Goal: Information Seeking & Learning: Find contact information

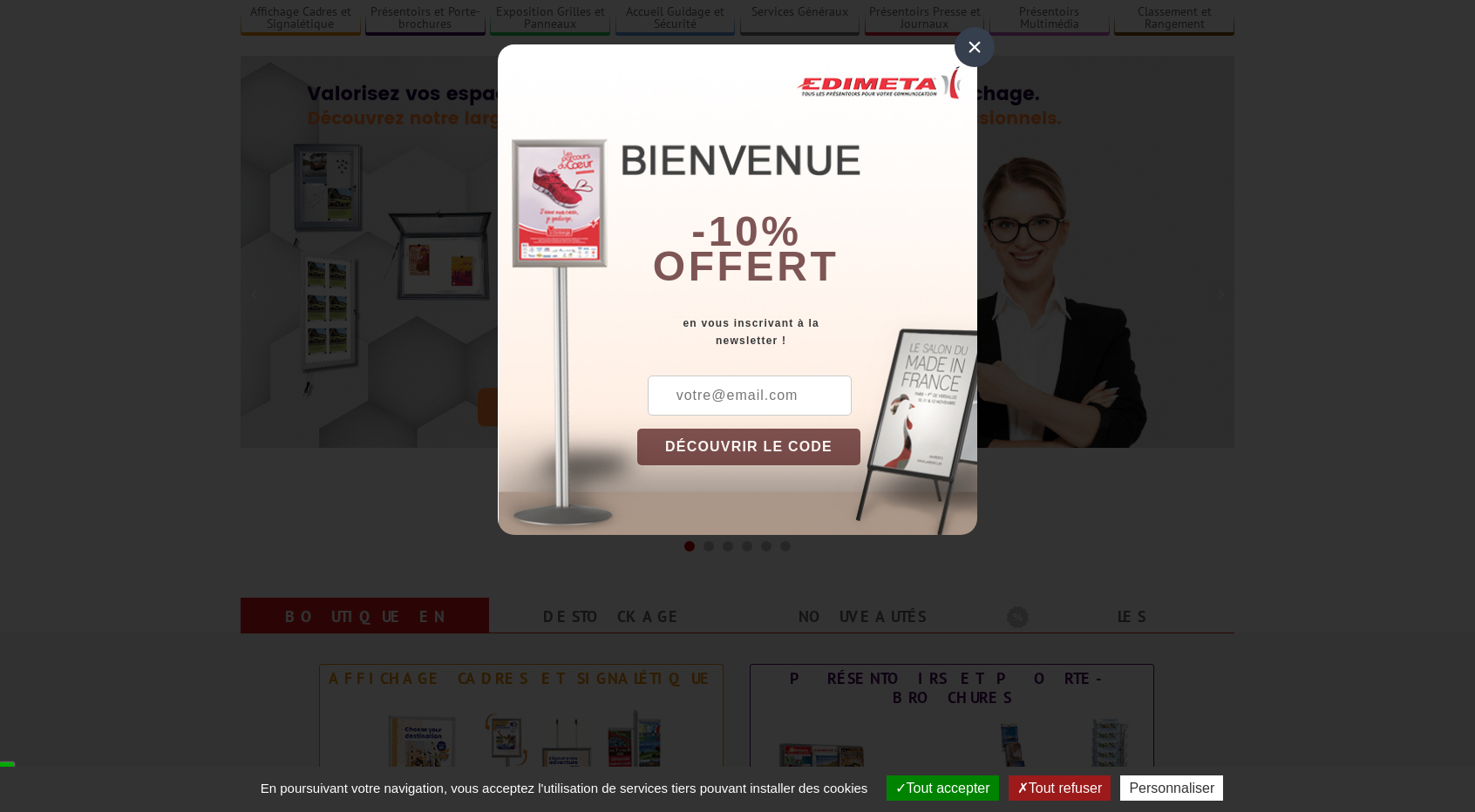
scroll to position [175, 0]
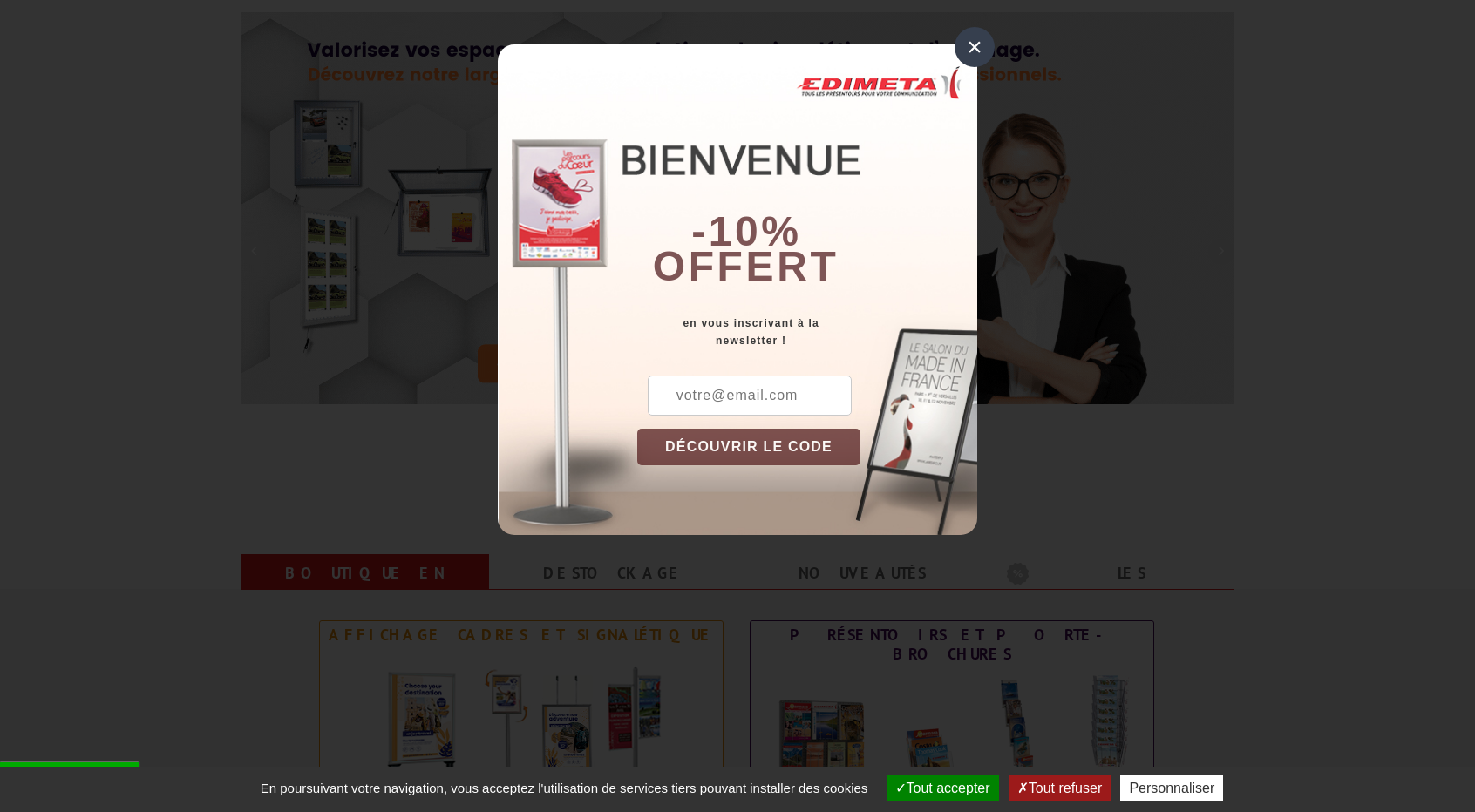
click at [957, 79] on div "-10% offert" at bounding box center [807, 179] width 340 height 236
click at [965, 66] on div "-10% offert" at bounding box center [807, 179] width 340 height 236
click at [974, 51] on div "×" at bounding box center [973, 47] width 40 height 40
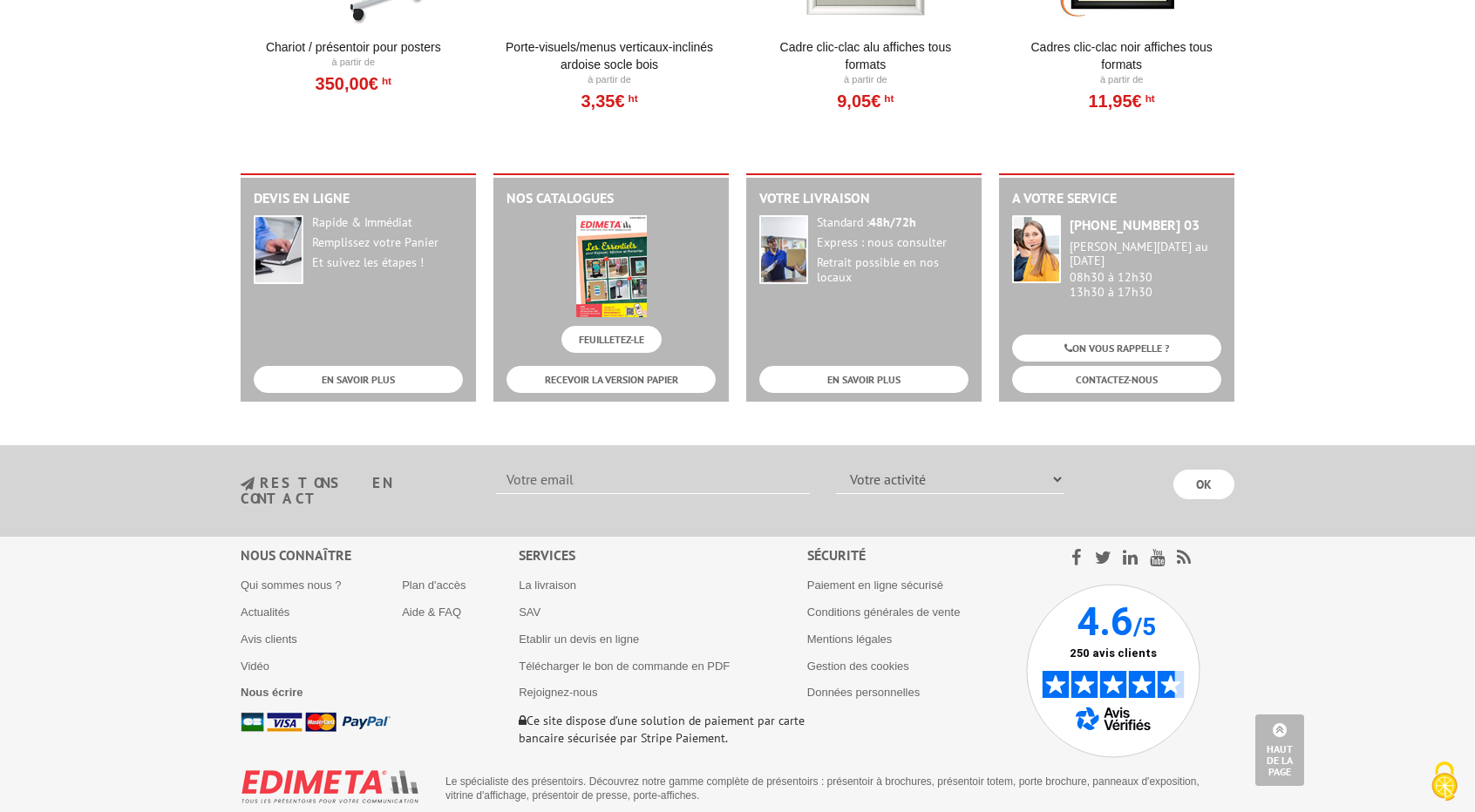
scroll to position [2128, 0]
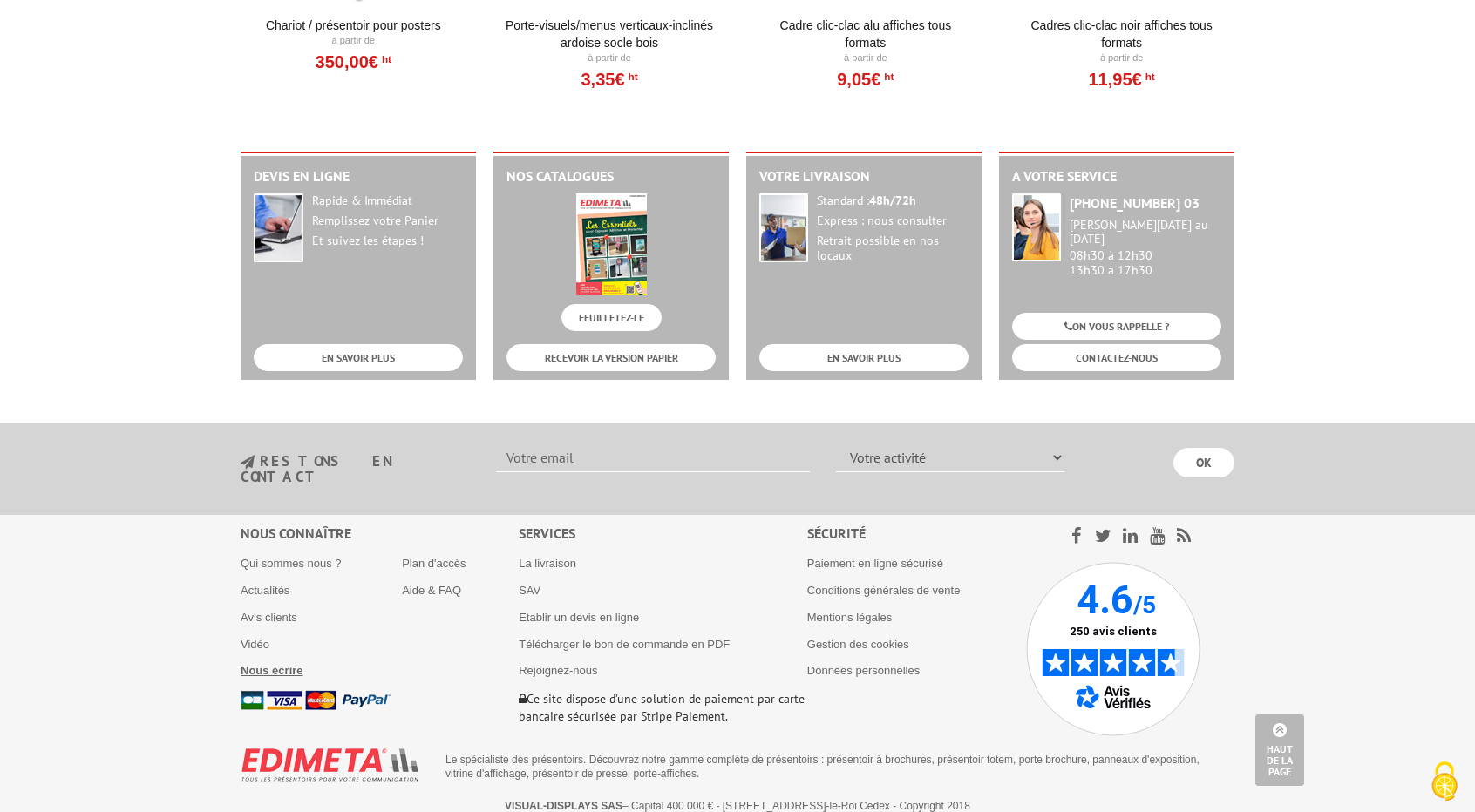
click at [279, 664] on b "Nous écrire" at bounding box center [272, 669] width 63 height 13
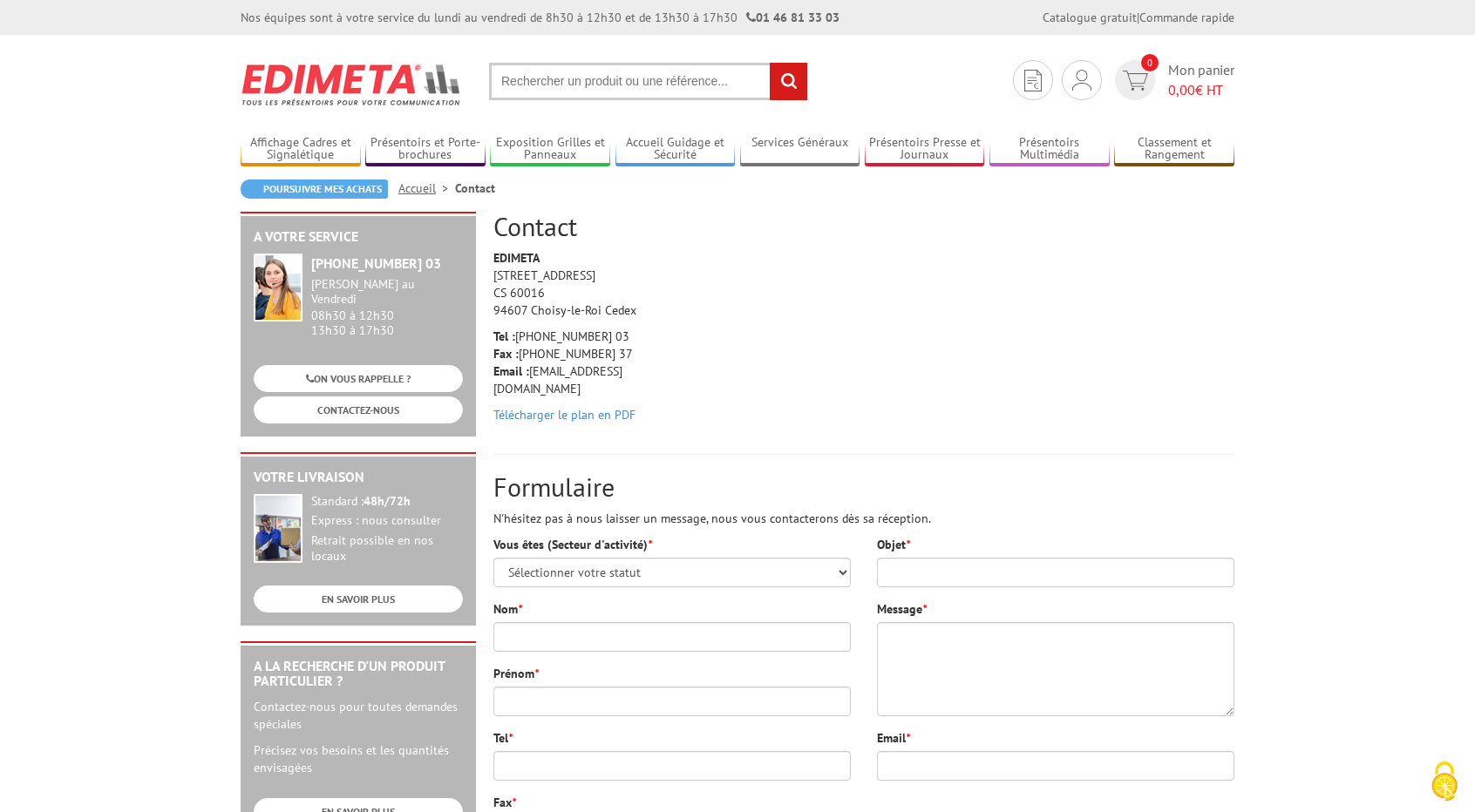
drag, startPoint x: 633, startPoint y: 338, endPoint x: 553, endPoint y: 339, distance: 80.0
click at [553, 339] on p "Tel : [PHONE_NUMBER] 03 Fax : [PHONE_NUMBER] 37 Email : [EMAIL_ADDRESS][DOMAIN_…" at bounding box center [575, 363] width 166 height 70
copy p "1 46 81 33 03"
click at [745, 236] on h2 "Contact" at bounding box center [863, 226] width 740 height 29
drag, startPoint x: 664, startPoint y: 329, endPoint x: 652, endPoint y: 332, distance: 12.4
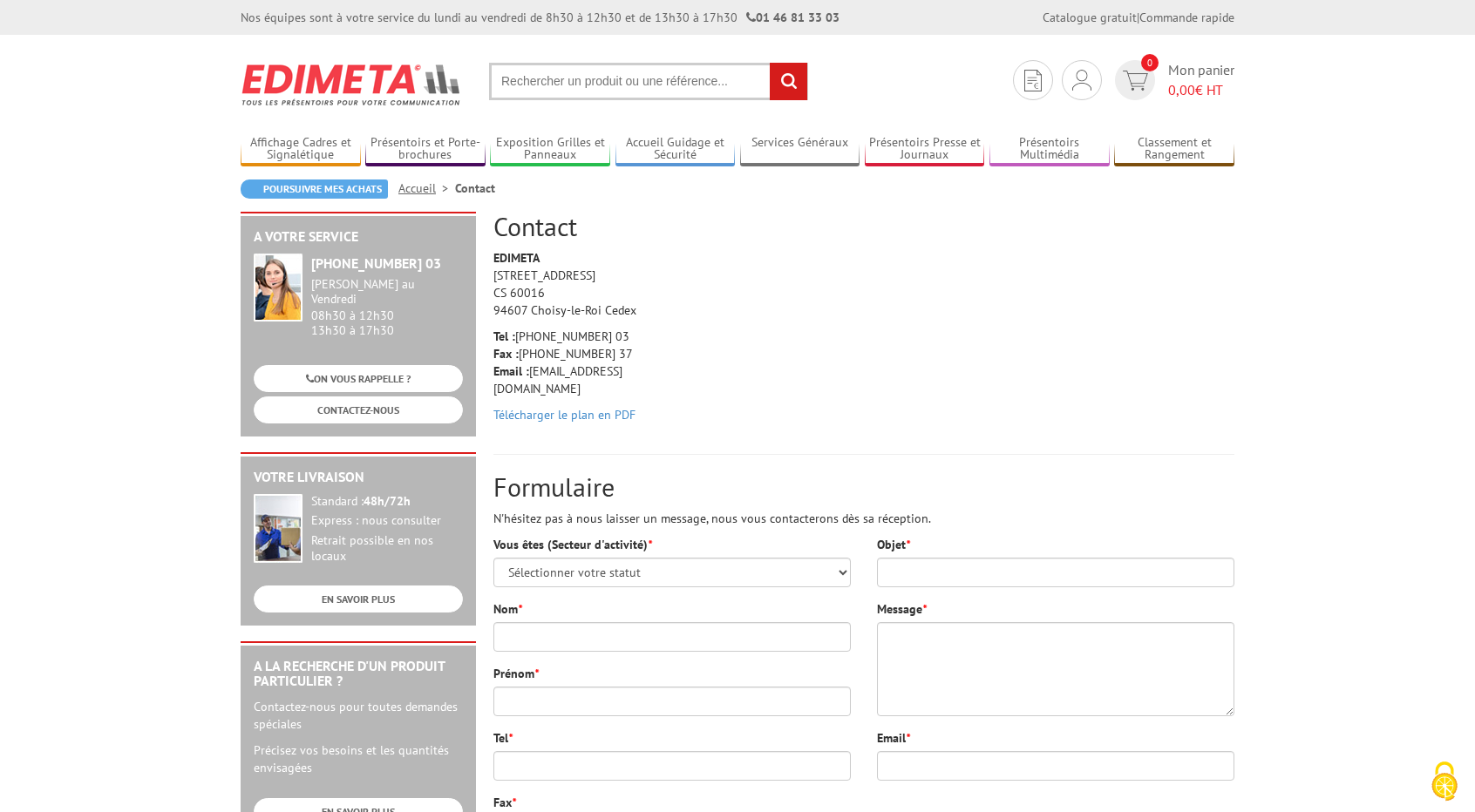
click at [652, 332] on div "EDIMETA 10 Rue de la Darse CS 60016 94607 Choisy-le-Roi Cedex Tel : +33 (0)1 46…" at bounding box center [576, 341] width 192 height 183
drag, startPoint x: 652, startPoint y: 332, endPoint x: 554, endPoint y: 332, distance: 98.0
click at [554, 332] on p "Tel : +33 (0)1 46 81 33 03 Fax : +33 (0)1 45 73 24 37 Email : info@edimeta.fr" at bounding box center [575, 363] width 166 height 70
copy p "1 46 81 33 03"
drag, startPoint x: 526, startPoint y: 305, endPoint x: 598, endPoint y: 314, distance: 72.6
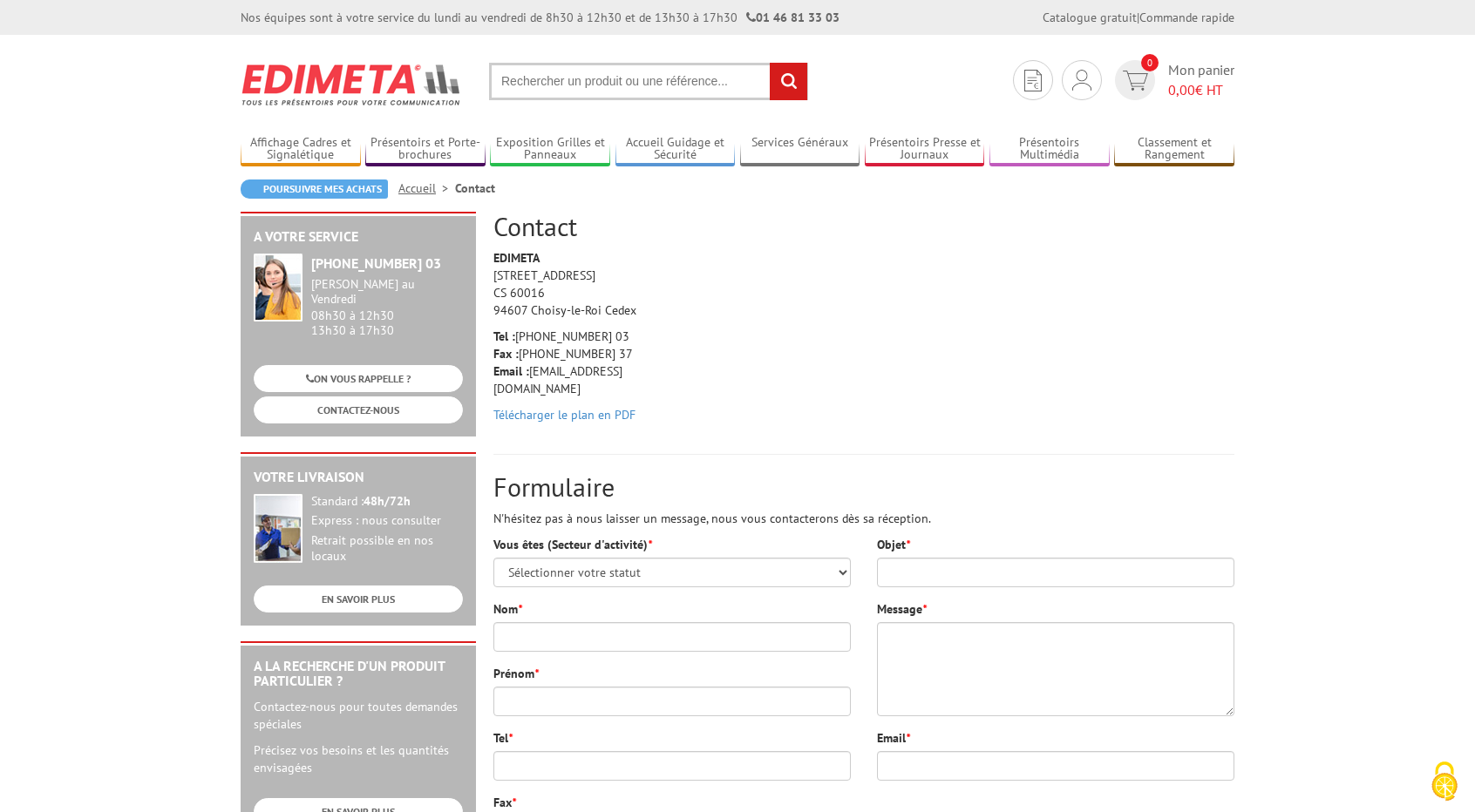
click at [598, 314] on p "EDIMETA 10 Rue de la Darse CS 60016 94607 Choisy-le-Roi Cedex" at bounding box center [575, 284] width 166 height 70
copy p "Choisy-le-Roi"
drag, startPoint x: 629, startPoint y: 377, endPoint x: 533, endPoint y: 374, distance: 96.0
click at [533, 374] on p "Tel : +33 (0)1 46 81 33 03 Fax : +33 (0)1 45 73 24 37 Email : info@edimeta.fr" at bounding box center [575, 363] width 166 height 70
copy p "[EMAIL_ADDRESS][DOMAIN_NAME]"
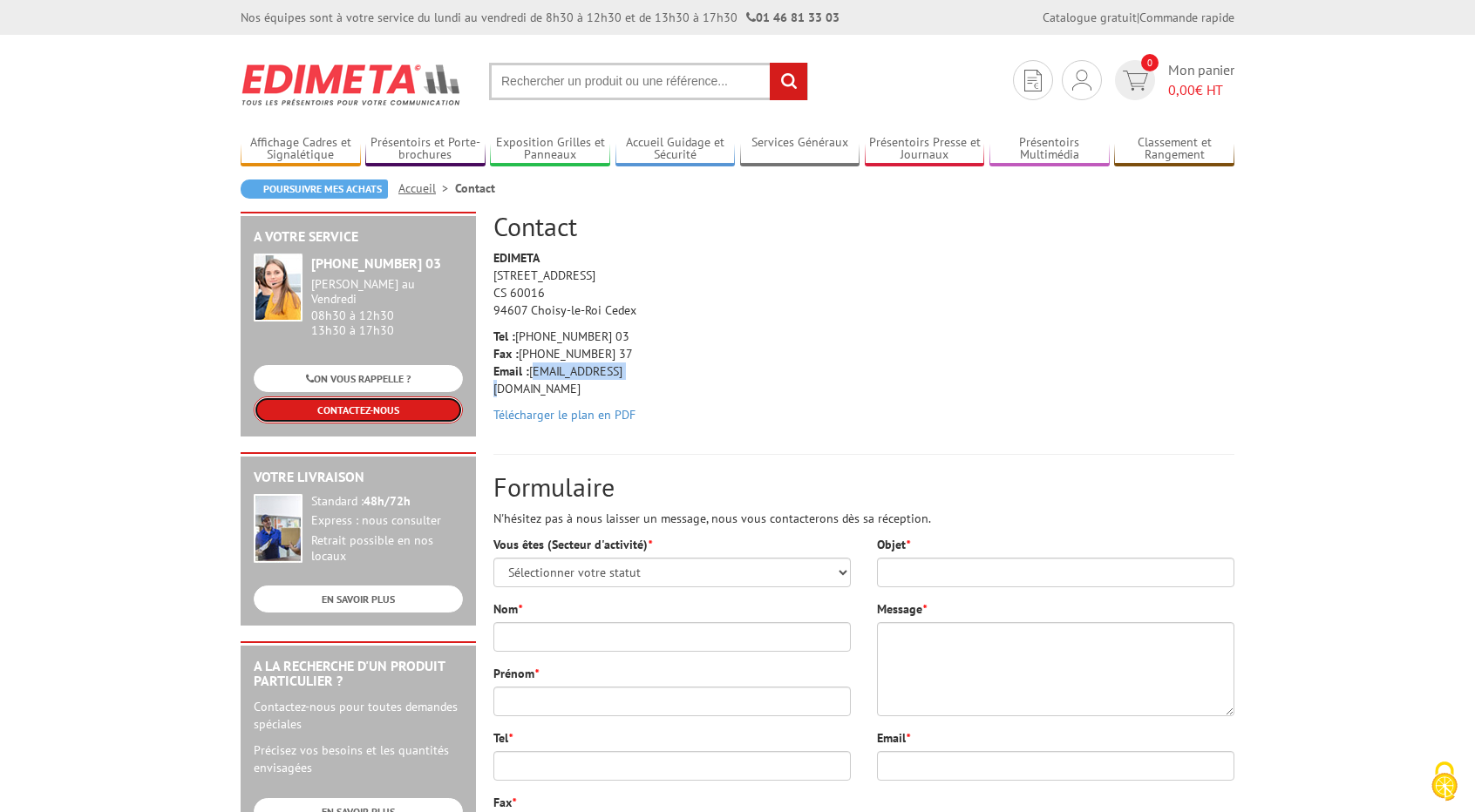
click at [411, 403] on link "CONTACTEZ-NOUS" at bounding box center [358, 410] width 210 height 27
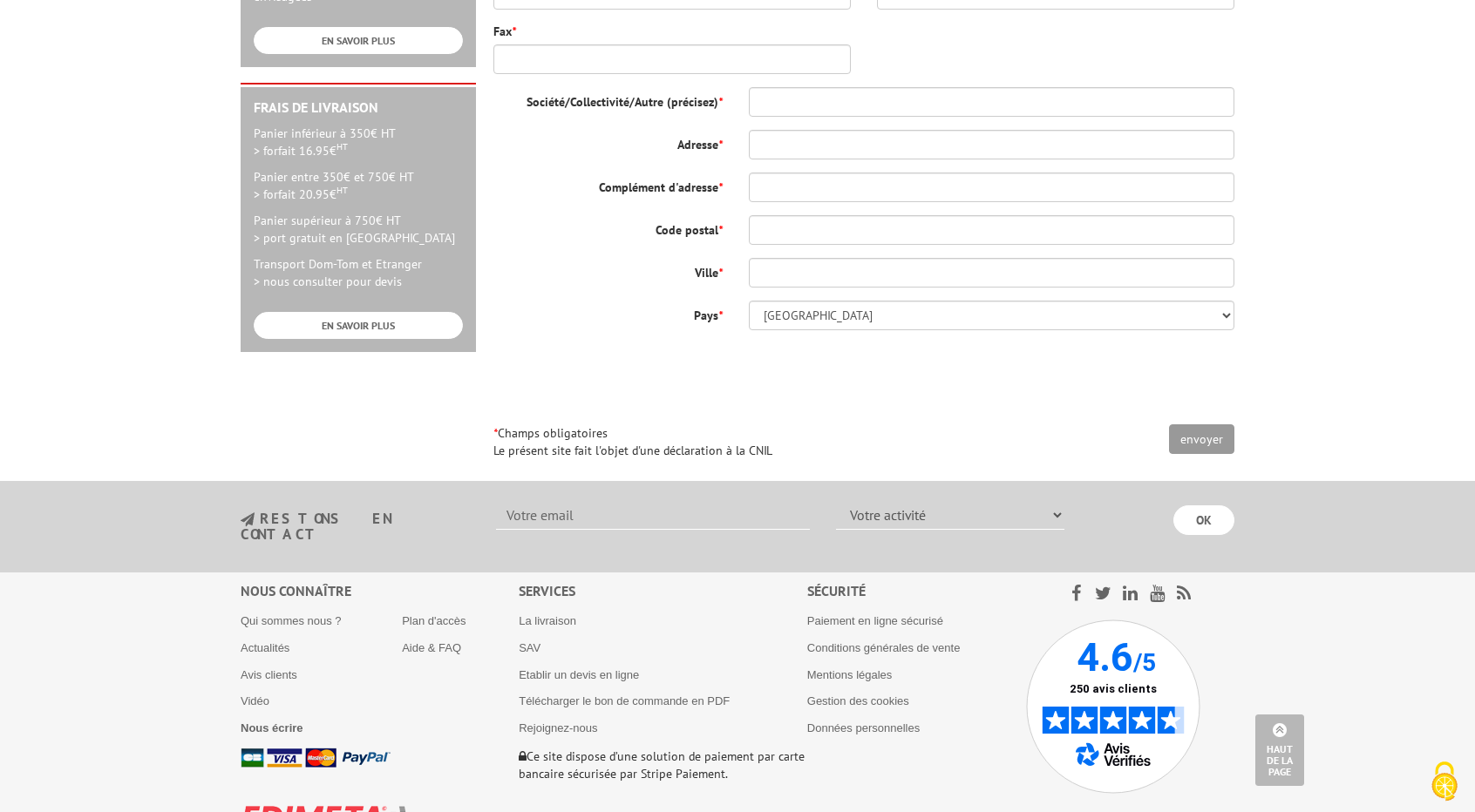
scroll to position [784, 0]
